Goal: Information Seeking & Learning: Learn about a topic

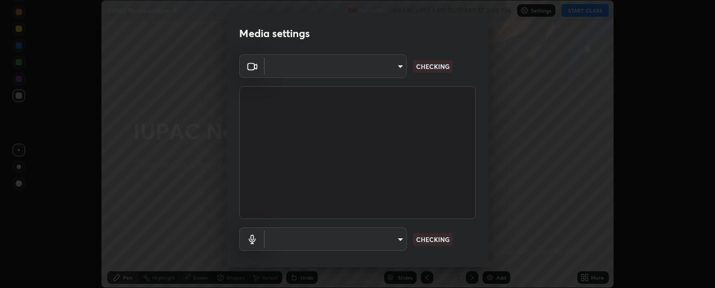
scroll to position [55, 0]
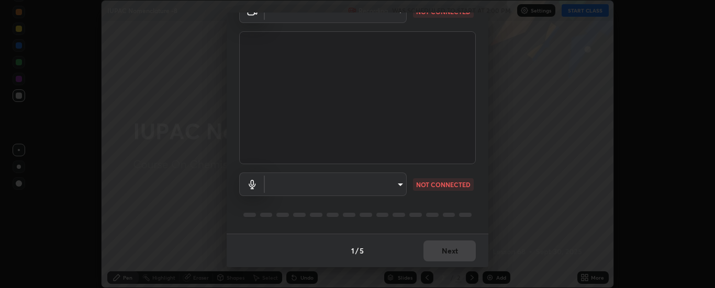
type input "6d3829c99f98afdfe7c29186be8927c2ef9ac3e8f7233b1026567672352cba5b"
type input "10fd8d27447a0713b21e3bddd5cfb6c5b2c014eb3f2106658e010961084378f2"
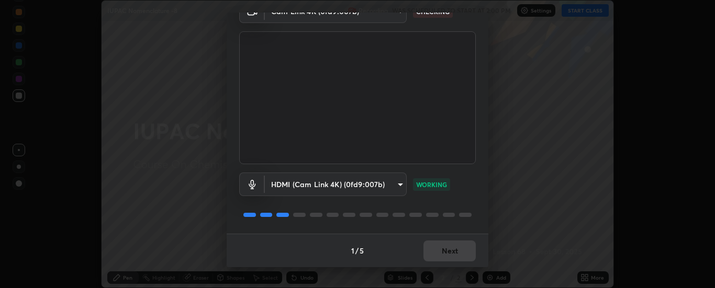
click at [447, 249] on div "1 / 5 Next" at bounding box center [358, 250] width 262 height 33
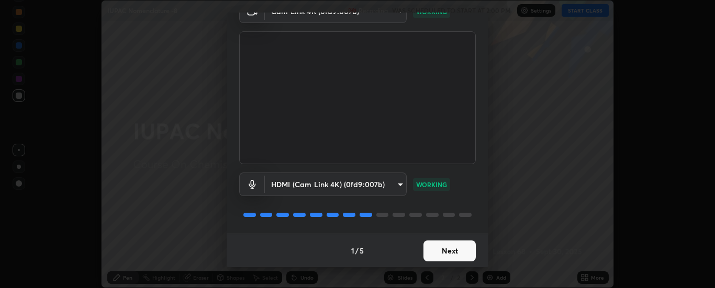
click at [450, 248] on button "Next" at bounding box center [449, 251] width 52 height 21
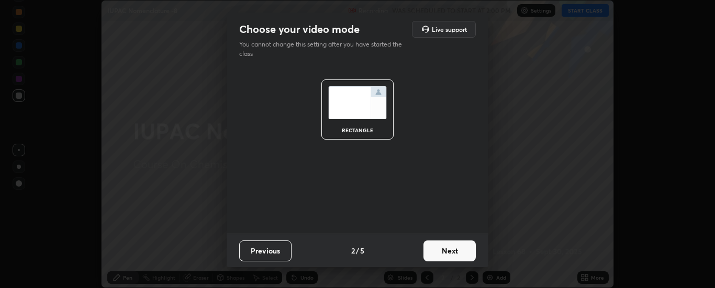
click at [452, 250] on button "Next" at bounding box center [449, 251] width 52 height 21
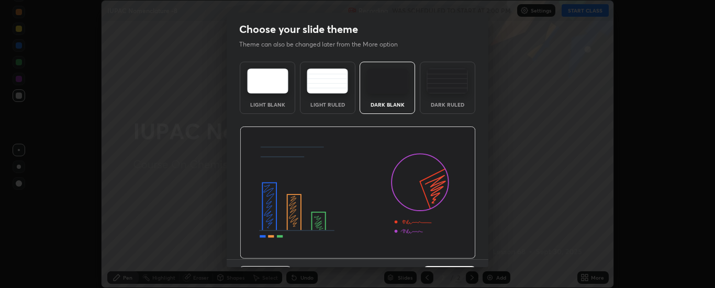
scroll to position [26, 0]
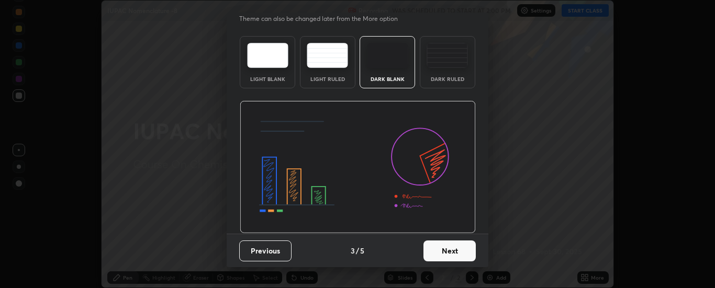
click at [447, 249] on button "Next" at bounding box center [449, 251] width 52 height 21
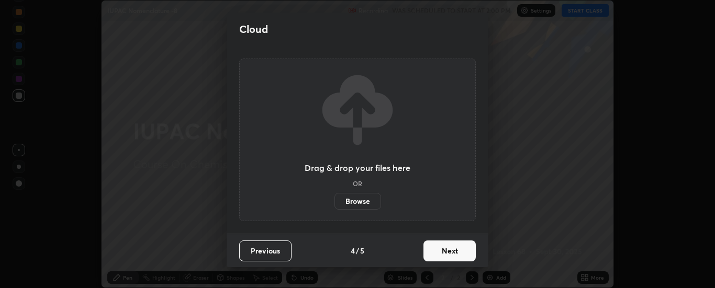
click at [445, 249] on button "Next" at bounding box center [449, 251] width 52 height 21
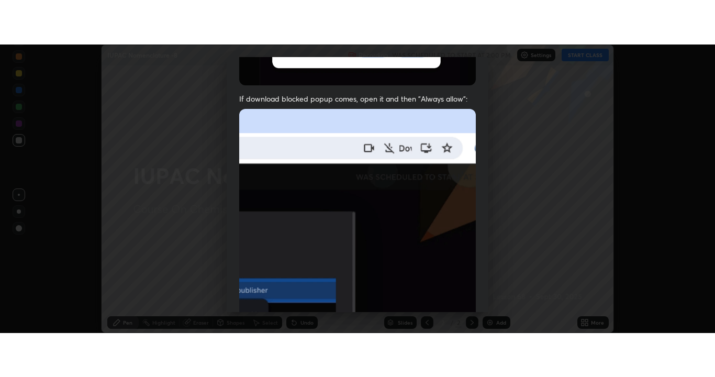
scroll to position [268, 0]
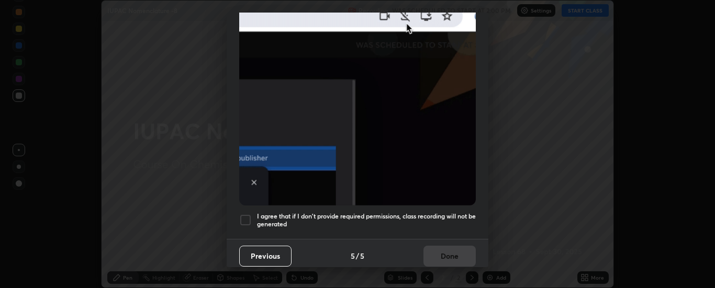
click at [246, 214] on div at bounding box center [245, 220] width 13 height 13
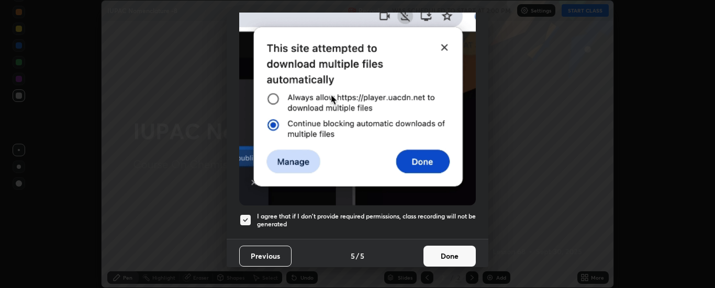
click at [439, 248] on button "Done" at bounding box center [449, 256] width 52 height 21
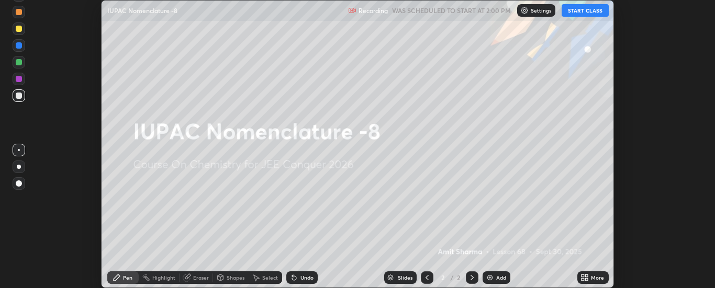
click at [587, 9] on button "START CLASS" at bounding box center [585, 10] width 47 height 13
click at [587, 276] on icon at bounding box center [587, 276] width 3 height 3
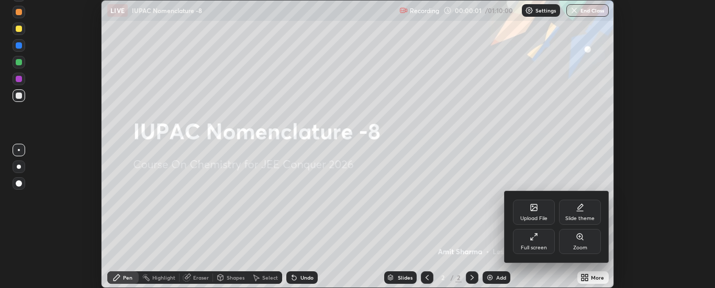
click at [529, 242] on div "Full screen" at bounding box center [534, 241] width 42 height 25
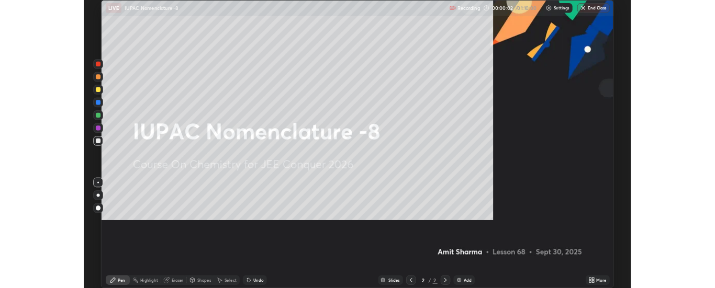
scroll to position [377, 715]
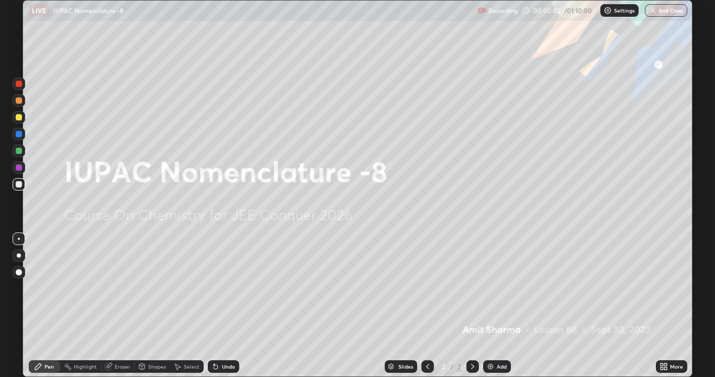
click at [490, 288] on div "Add" at bounding box center [497, 366] width 28 height 13
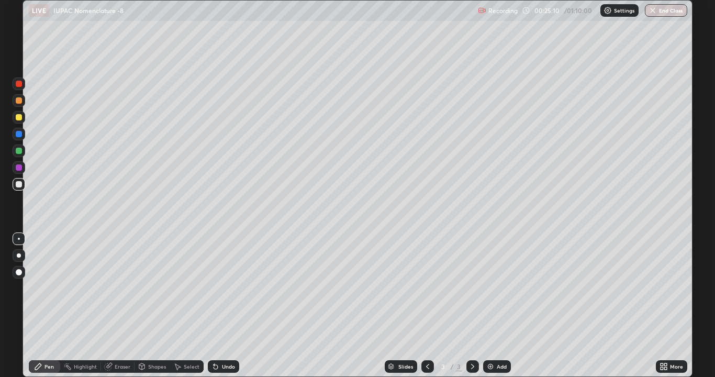
click at [494, 288] on div "Add" at bounding box center [497, 366] width 28 height 13
click at [21, 117] on div at bounding box center [19, 117] width 6 height 6
click at [17, 185] on div at bounding box center [19, 184] width 6 height 6
click at [123, 288] on div "Eraser" at bounding box center [123, 366] width 16 height 5
click at [51, 288] on div "Pen" at bounding box center [44, 366] width 31 height 13
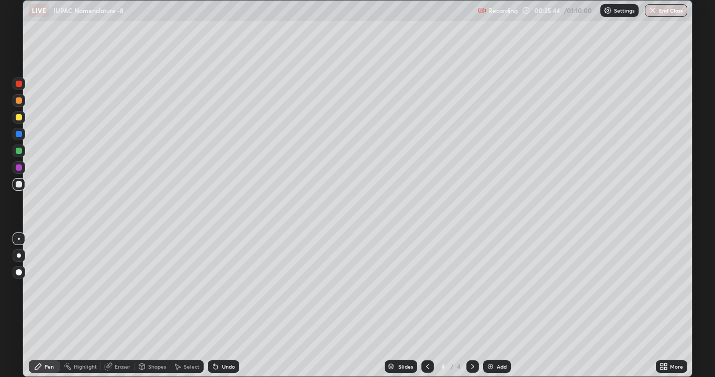
click at [49, 288] on div "Pen" at bounding box center [48, 366] width 9 height 5
click at [499, 288] on div "Add" at bounding box center [502, 366] width 10 height 5
click at [19, 117] on div at bounding box center [19, 117] width 6 height 6
click at [20, 182] on div at bounding box center [19, 184] width 6 height 6
click at [218, 288] on icon at bounding box center [215, 366] width 8 height 8
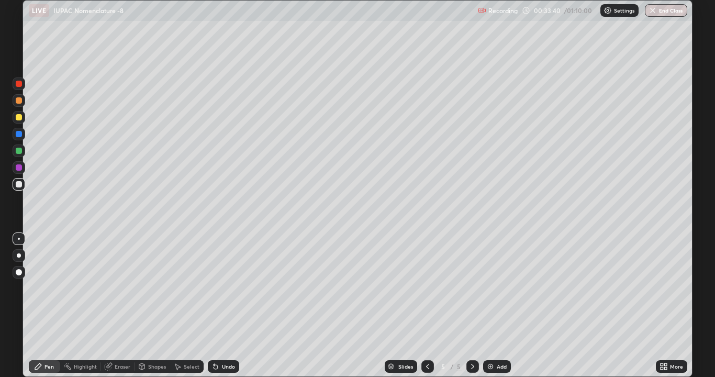
click at [223, 288] on div "Undo" at bounding box center [223, 366] width 31 height 13
click at [16, 118] on div at bounding box center [19, 117] width 6 height 6
click at [18, 184] on div at bounding box center [19, 184] width 6 height 6
click at [427, 288] on icon at bounding box center [427, 366] width 8 height 8
click at [472, 288] on icon at bounding box center [472, 366] width 3 height 5
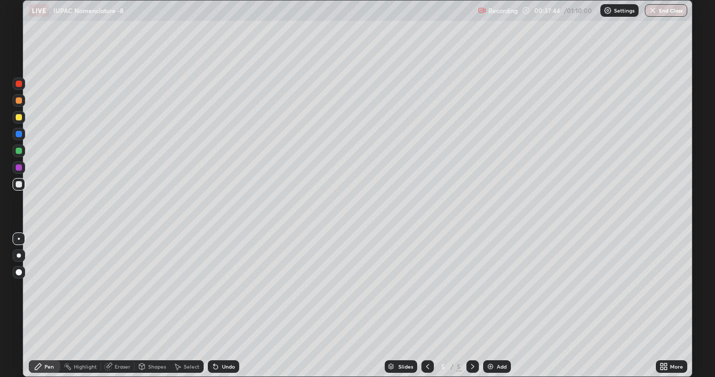
click at [494, 288] on div "Add" at bounding box center [497, 366] width 28 height 13
click at [20, 103] on div at bounding box center [19, 100] width 6 height 6
click at [21, 185] on div at bounding box center [19, 184] width 6 height 6
click at [491, 288] on img at bounding box center [490, 366] width 8 height 8
click at [19, 118] on div at bounding box center [19, 117] width 6 height 6
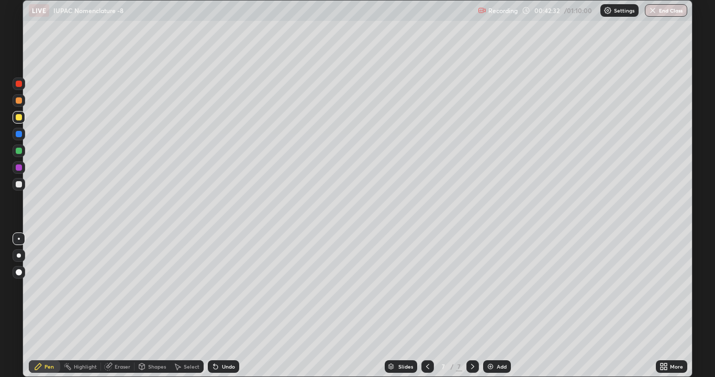
click at [20, 184] on div at bounding box center [19, 184] width 6 height 6
click at [20, 167] on div at bounding box center [19, 167] width 6 height 6
click at [20, 182] on div at bounding box center [19, 184] width 6 height 6
click at [20, 169] on div at bounding box center [19, 167] width 6 height 6
click at [490, 288] on img at bounding box center [490, 366] width 8 height 8
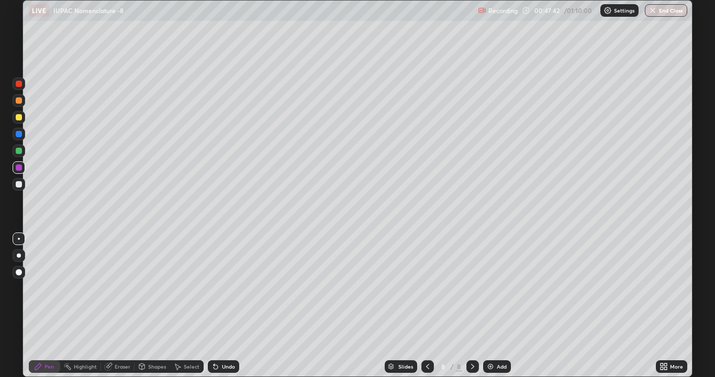
click at [21, 185] on div at bounding box center [19, 184] width 6 height 6
click at [19, 151] on div at bounding box center [19, 151] width 6 height 6
click at [427, 288] on icon at bounding box center [427, 366] width 8 height 8
click at [470, 288] on icon at bounding box center [472, 366] width 8 height 8
click at [497, 288] on div "Add" at bounding box center [502, 366] width 10 height 5
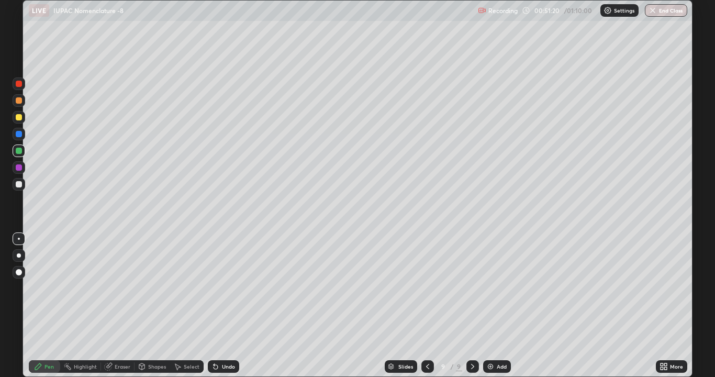
click at [21, 118] on div at bounding box center [19, 117] width 6 height 6
click at [19, 185] on div at bounding box center [19, 184] width 6 height 6
click at [223, 288] on div "Undo" at bounding box center [228, 366] width 13 height 5
click at [222, 288] on div "Undo" at bounding box center [223, 366] width 31 height 13
click at [223, 288] on div "Undo" at bounding box center [228, 366] width 13 height 5
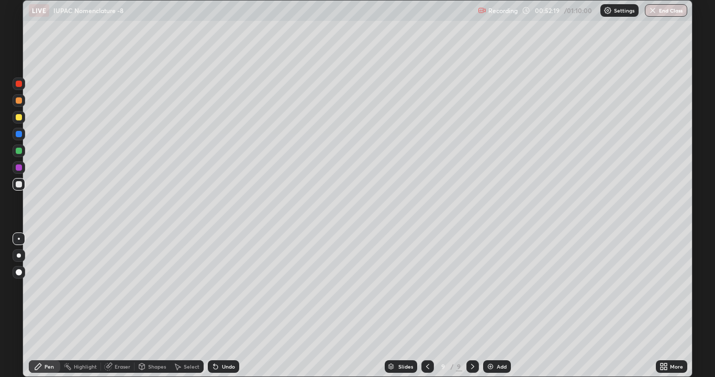
click at [225, 288] on div "Undo" at bounding box center [228, 366] width 13 height 5
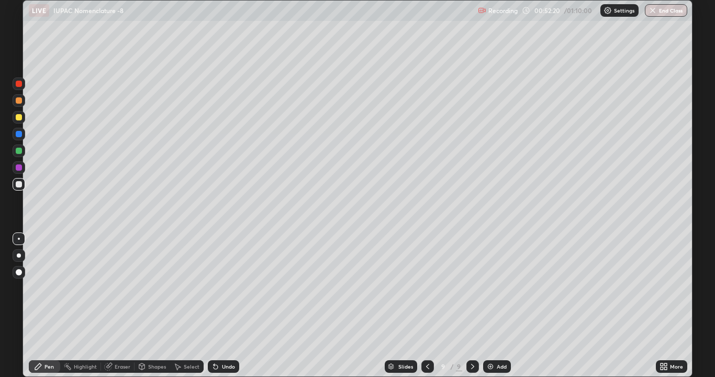
click at [225, 288] on div "Undo" at bounding box center [228, 366] width 13 height 5
click at [492, 288] on img at bounding box center [490, 366] width 8 height 8
click at [17, 151] on div at bounding box center [19, 151] width 6 height 6
click at [669, 11] on button "End Class" at bounding box center [666, 10] width 41 height 13
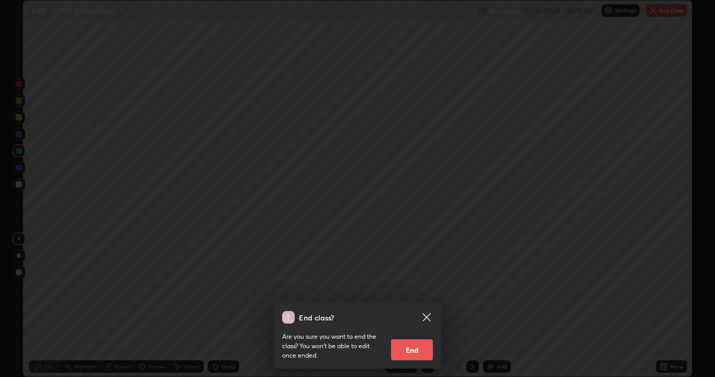
click at [416, 288] on button "End" at bounding box center [412, 349] width 42 height 21
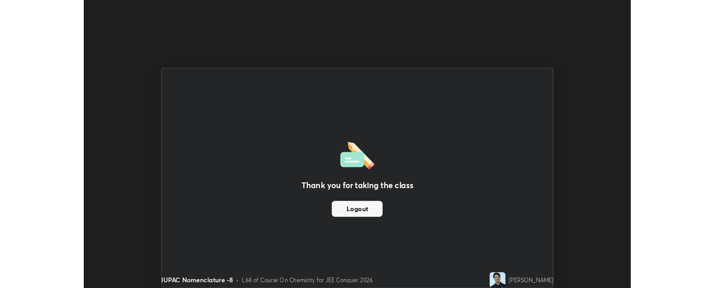
scroll to position [52046, 51619]
